Goal: Task Accomplishment & Management: Use online tool/utility

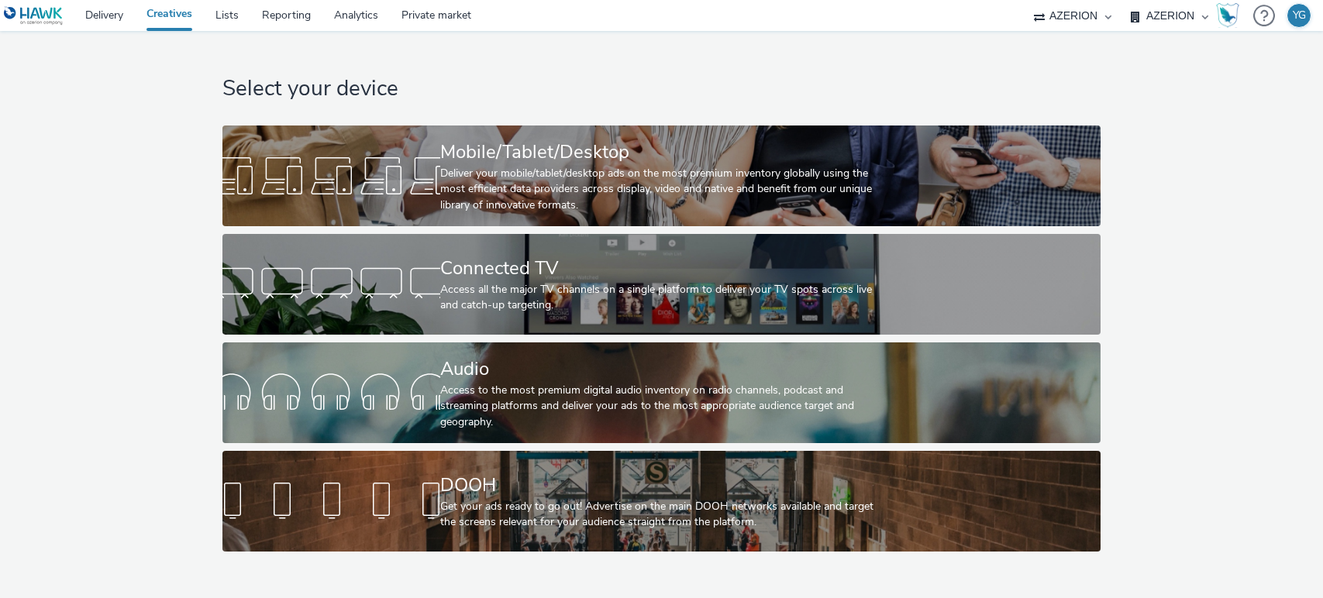
select select "ac009755-aa48-4799-8050-7a339a378eb8"
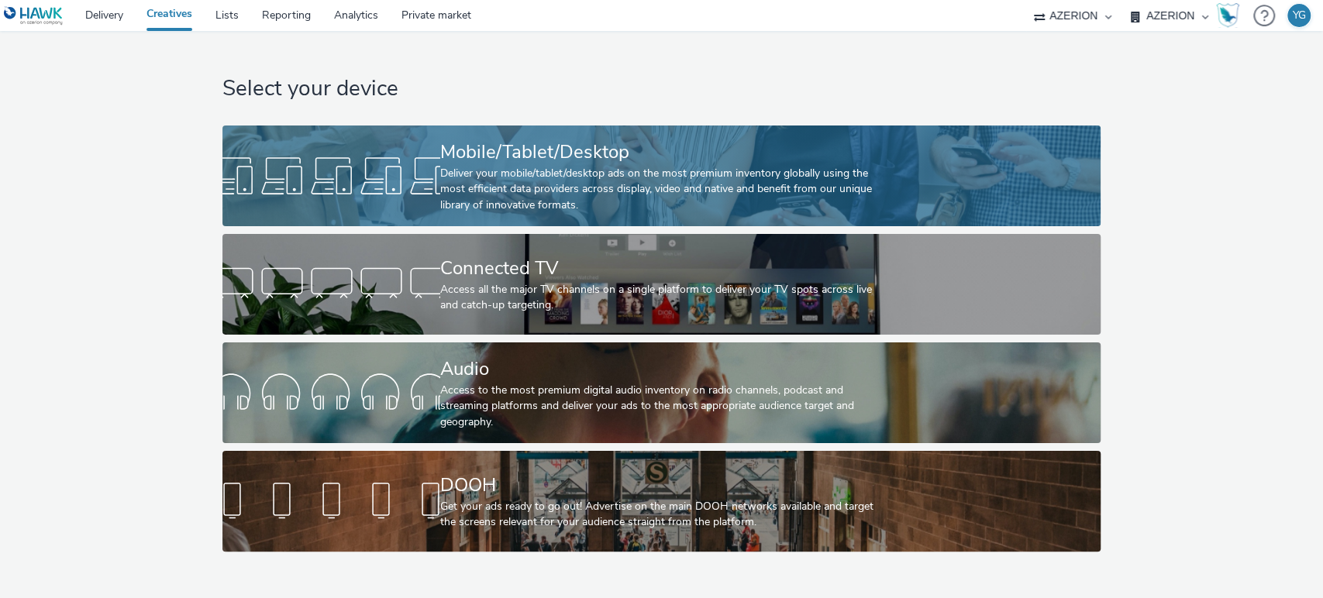
click at [476, 146] on div "Mobile/Tablet/Desktop" at bounding box center [658, 152] width 436 height 27
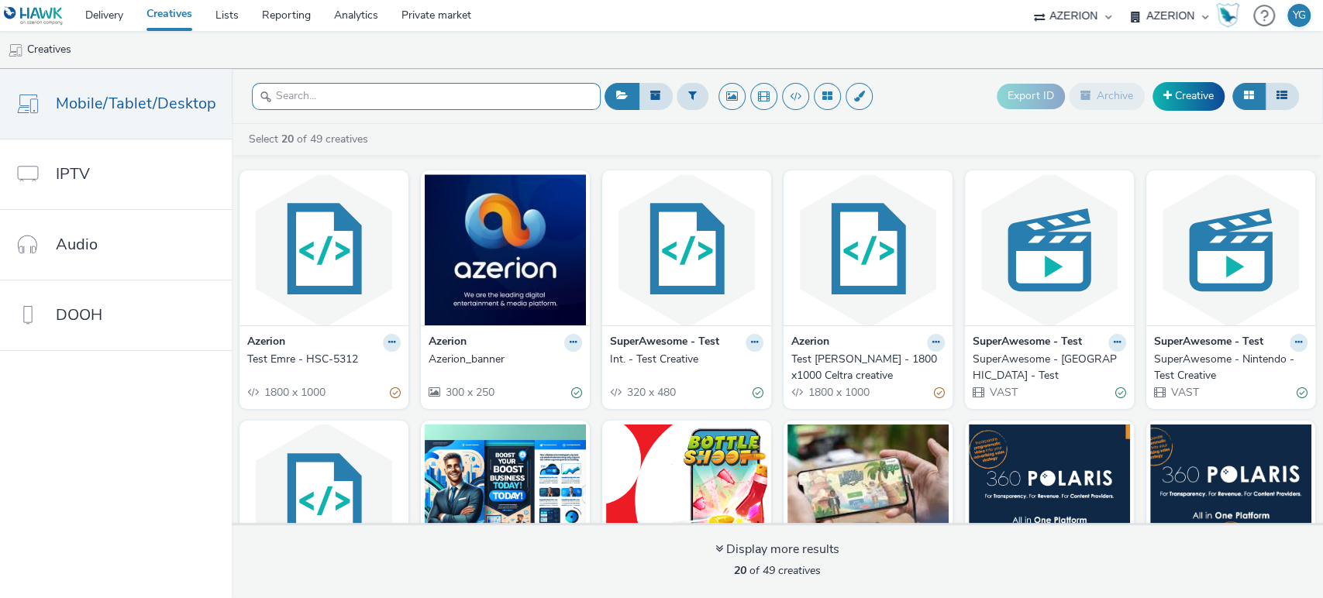
click at [307, 92] on input "text" at bounding box center [426, 96] width 349 height 27
paste input "Test Emre - HSC-5312"
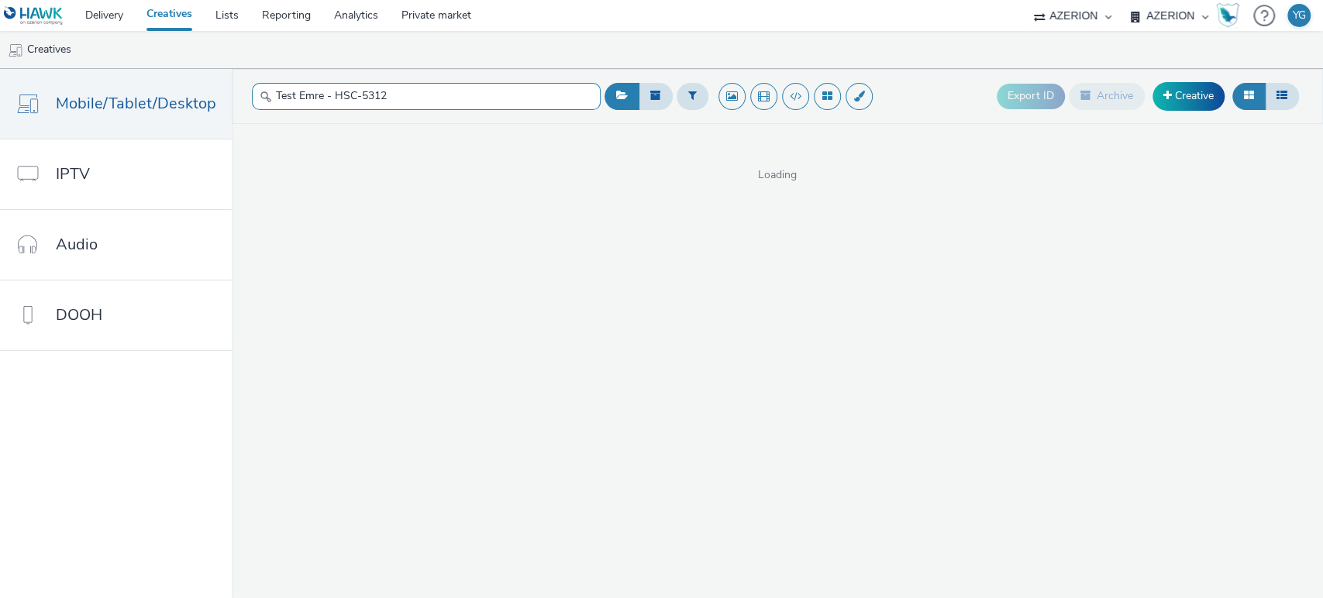
type input "Test Emre - HSC-5312"
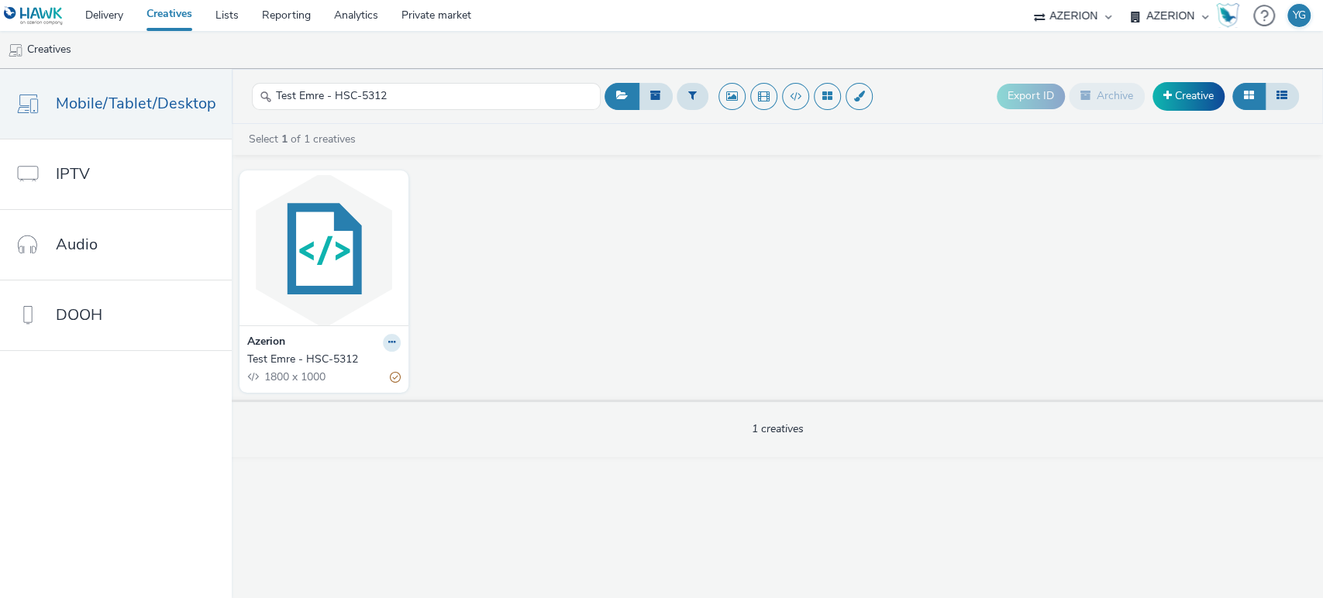
click at [291, 356] on div "Test Emre - HSC-5312" at bounding box center [320, 360] width 147 height 16
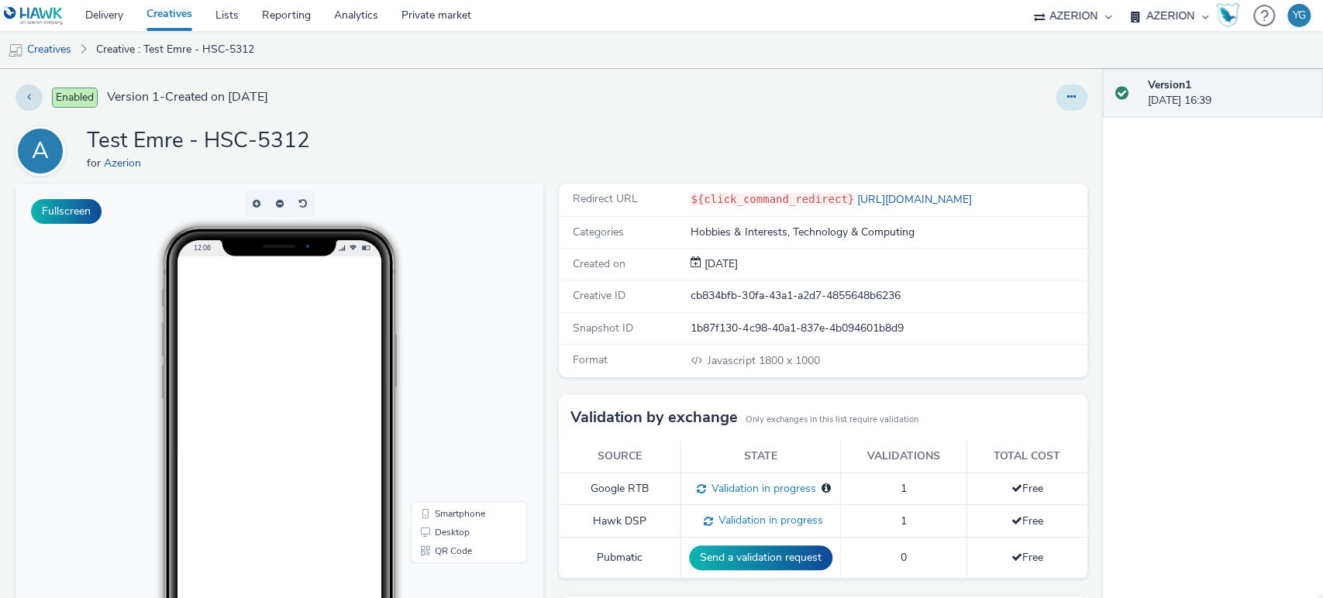
click at [1067, 98] on icon at bounding box center [1071, 96] width 9 height 11
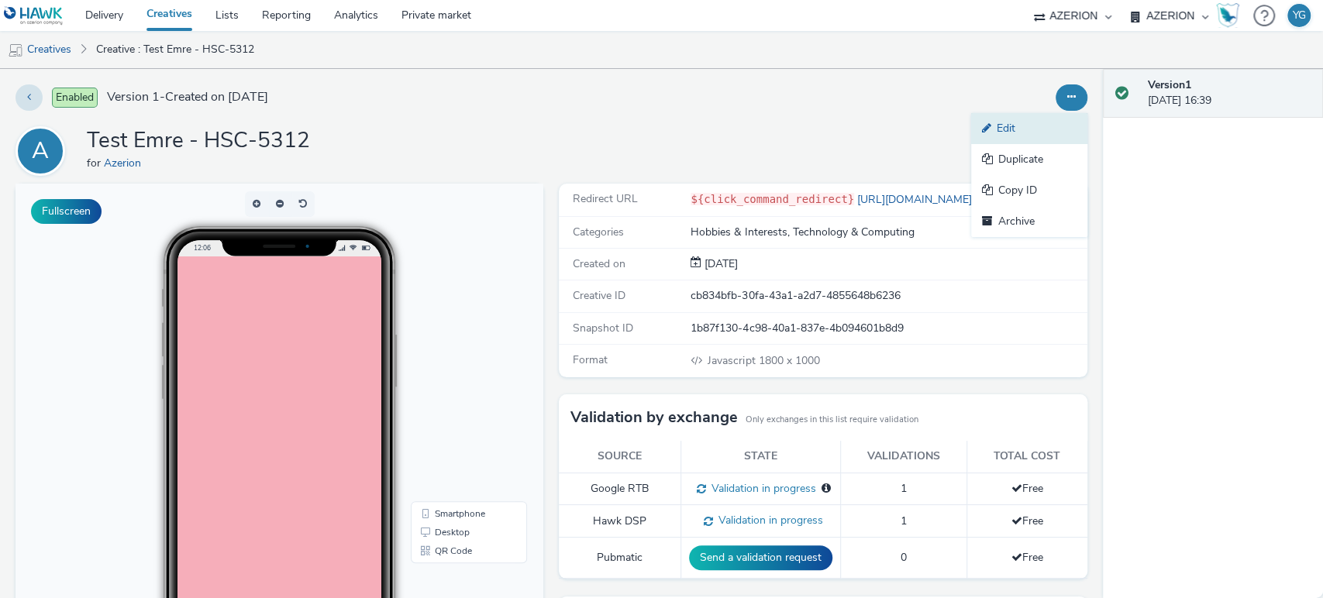
click at [1037, 123] on link "Edit" at bounding box center [1029, 128] width 116 height 31
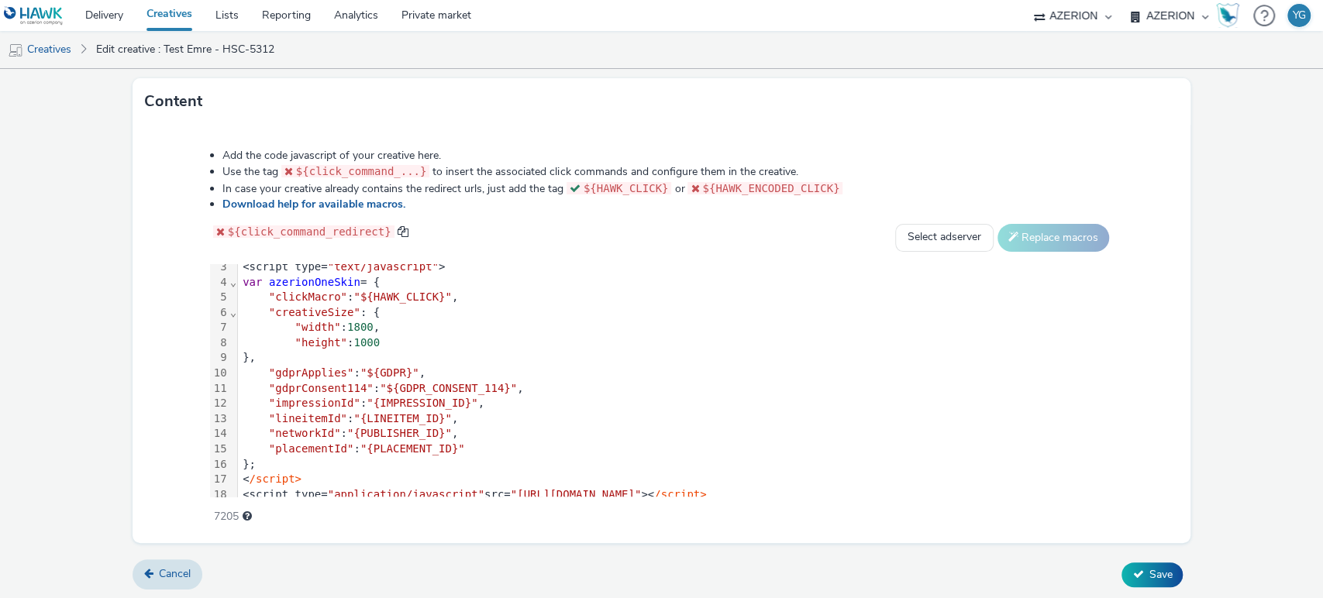
scroll to position [60, 0]
